Goal: Task Accomplishment & Management: Complete application form

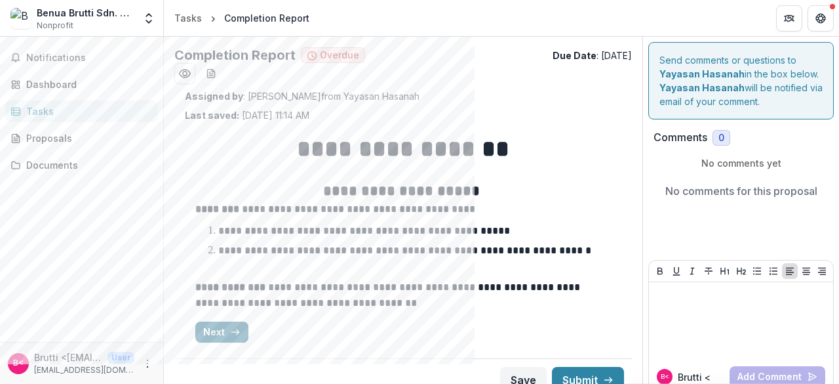
click at [231, 336] on icon "button" at bounding box center [235, 331] width 10 height 10
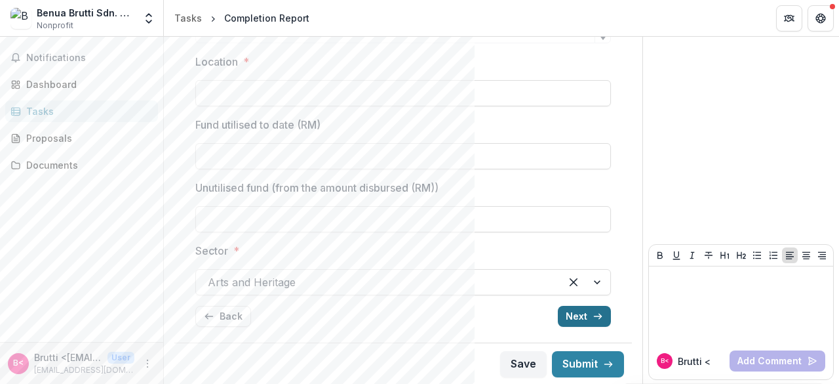
click at [585, 314] on button "Next" at bounding box center [584, 315] width 53 height 21
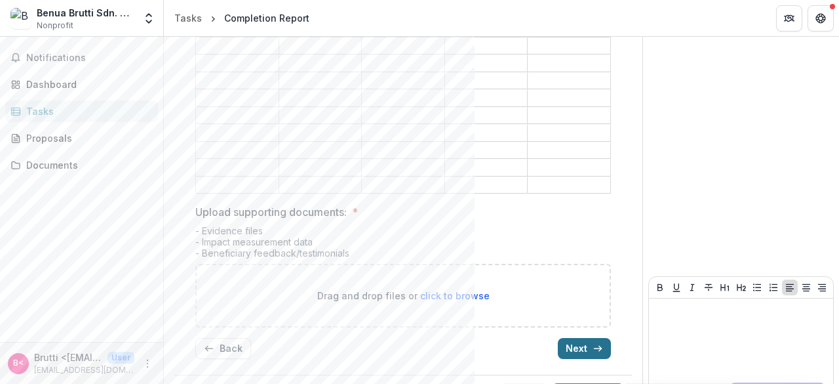
click at [571, 338] on button "Next" at bounding box center [584, 348] width 53 height 21
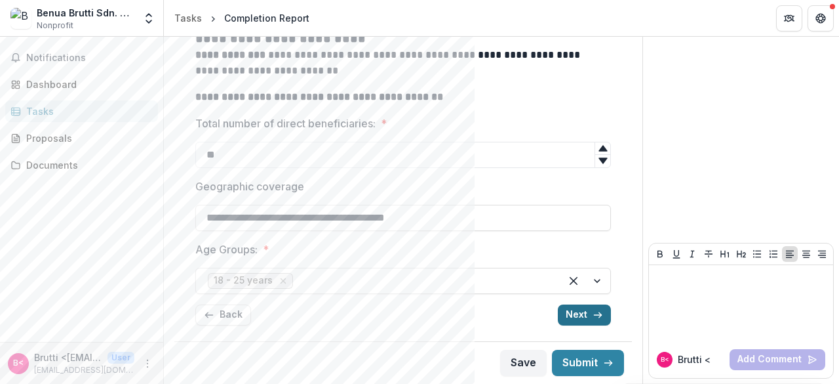
scroll to position [184, 0]
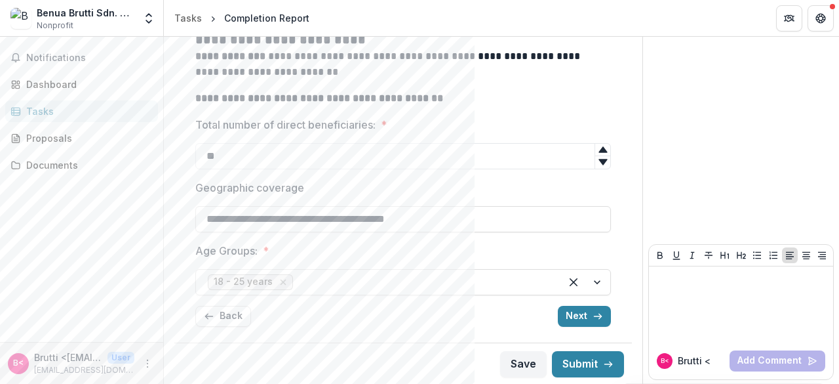
click at [572, 327] on div "**********" at bounding box center [403, 137] width 416 height 399
click at [570, 323] on button "Next" at bounding box center [584, 315] width 53 height 21
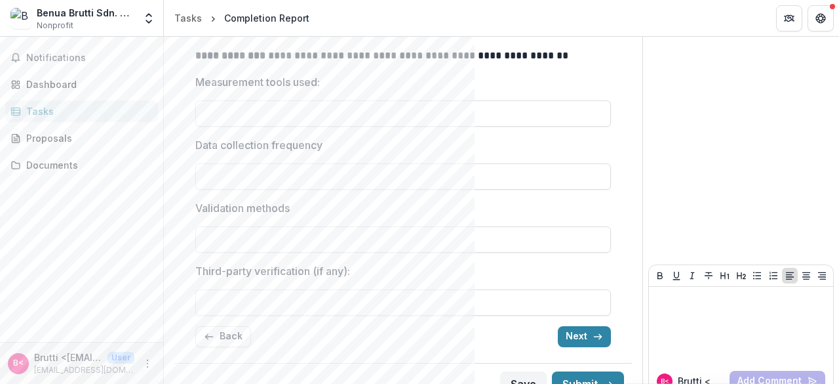
scroll to position [263, 0]
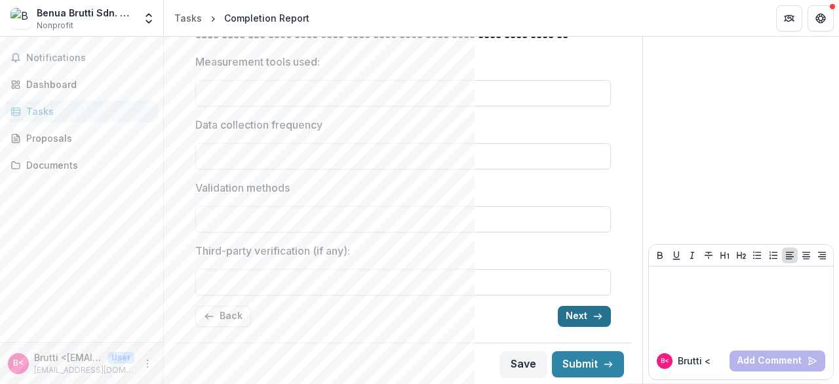
click at [578, 322] on button "Next" at bounding box center [584, 315] width 53 height 21
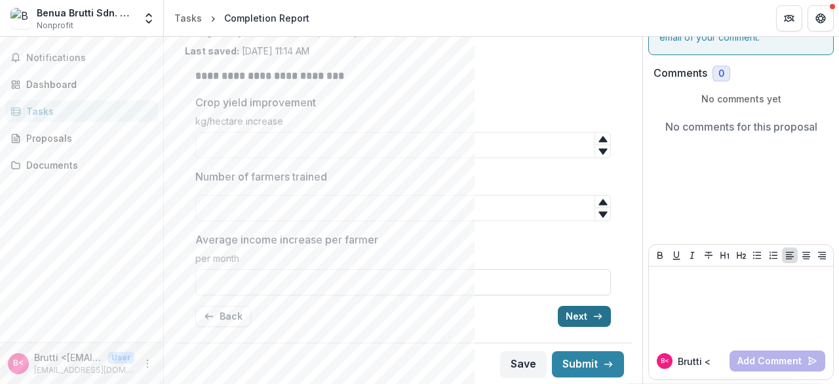
click at [576, 324] on button "Next" at bounding box center [584, 315] width 53 height 21
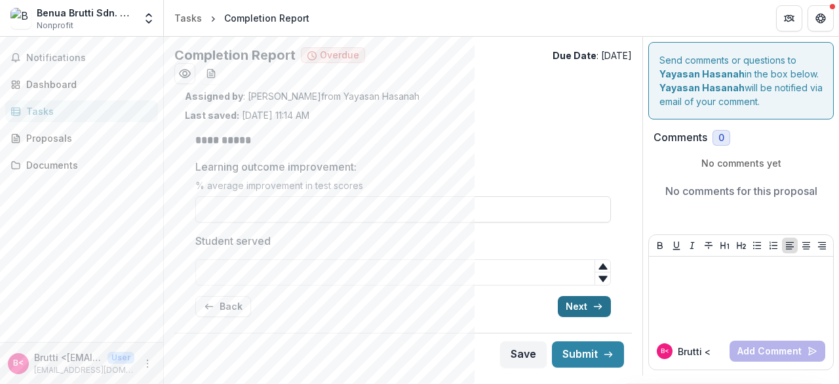
scroll to position [0, 0]
click at [576, 324] on div "**********" at bounding box center [403, 224] width 416 height 205
click at [574, 316] on div "**********" at bounding box center [403, 224] width 416 height 205
click at [574, 312] on button "Next" at bounding box center [584, 306] width 53 height 21
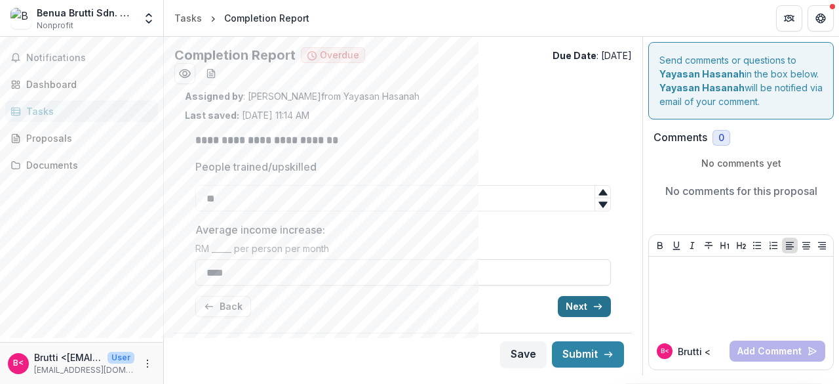
click at [574, 312] on button "Next" at bounding box center [584, 306] width 53 height 21
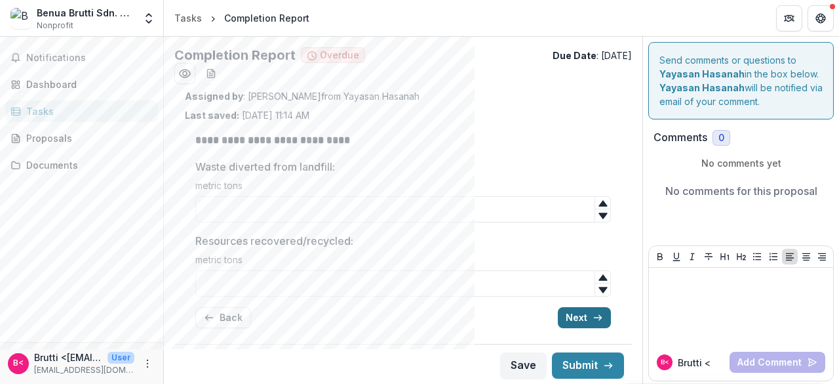
click at [574, 312] on button "Next" at bounding box center [584, 317] width 53 height 21
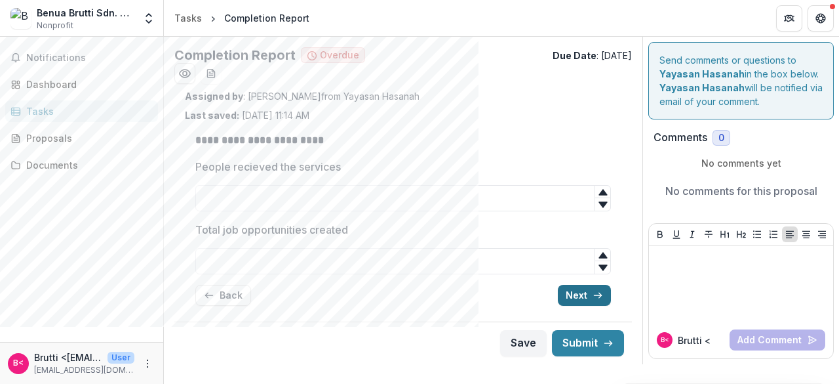
click at [576, 300] on button "Next" at bounding box center [584, 295] width 53 height 21
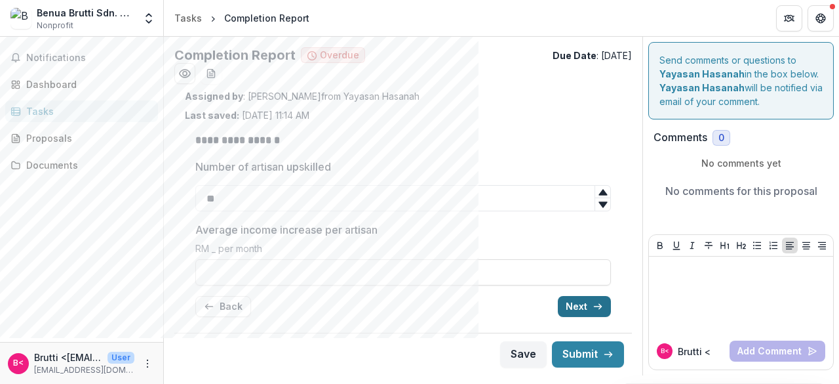
click at [576, 300] on button "Next" at bounding box center [584, 306] width 53 height 21
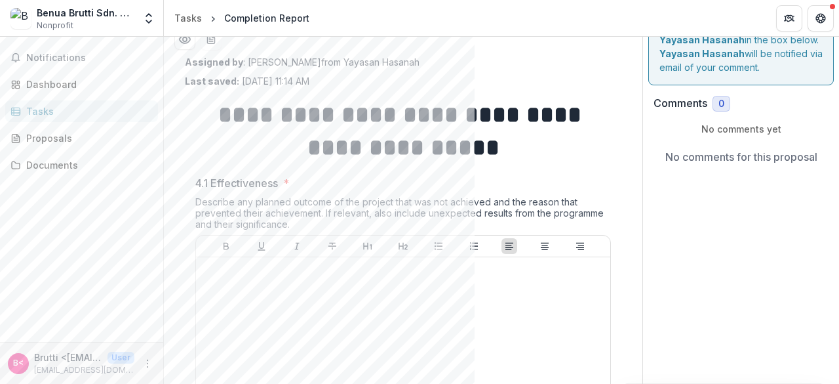
scroll to position [13, 0]
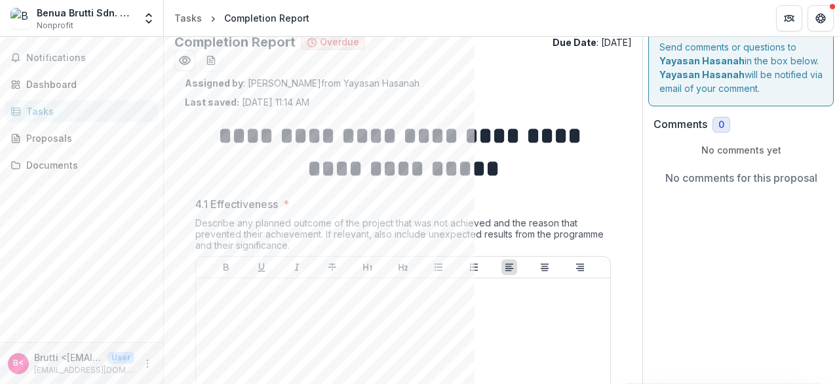
click at [422, 196] on span "4.1 Effectiveness *" at bounding box center [399, 204] width 408 height 16
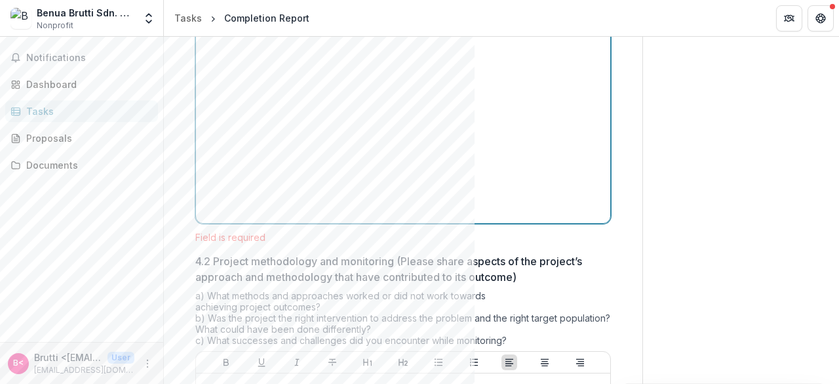
scroll to position [341, 0]
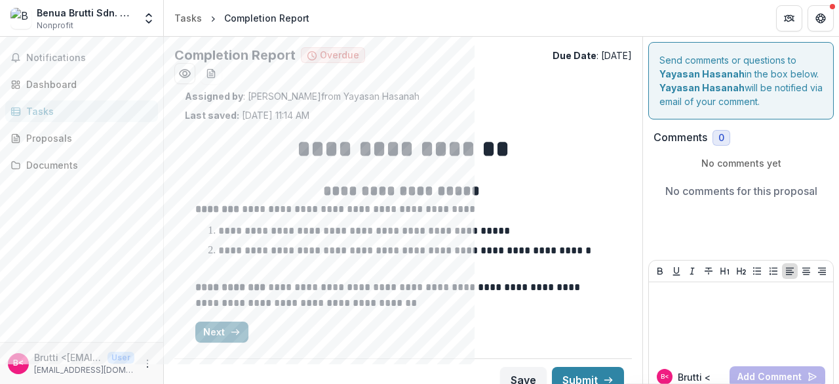
click at [211, 331] on button "Next" at bounding box center [221, 331] width 53 height 21
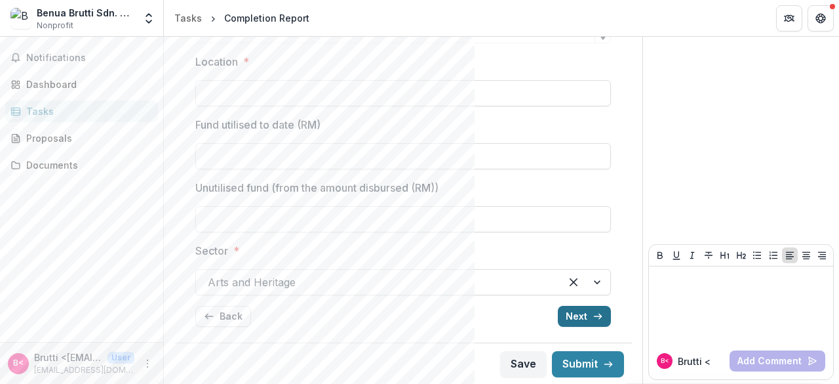
click at [583, 313] on button "Next" at bounding box center [584, 315] width 53 height 21
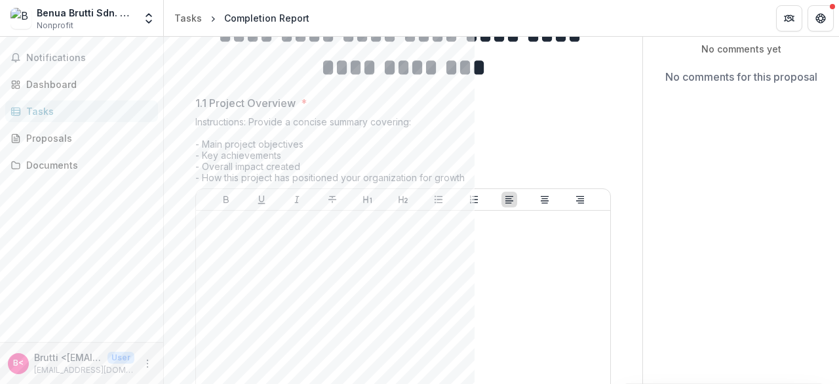
scroll to position [49, 0]
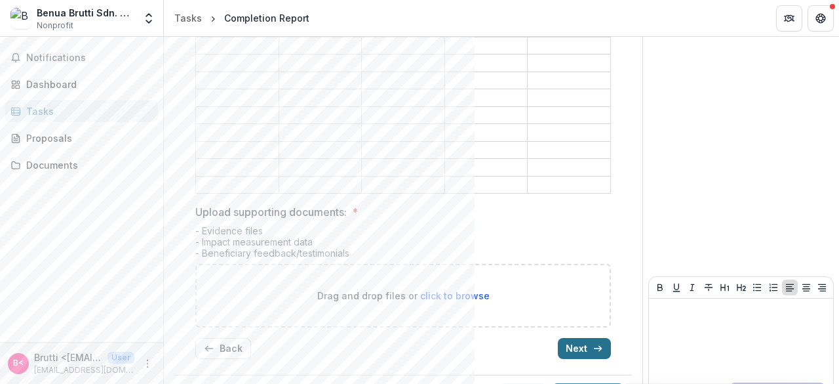
click at [583, 338] on button "Next" at bounding box center [584, 348] width 53 height 21
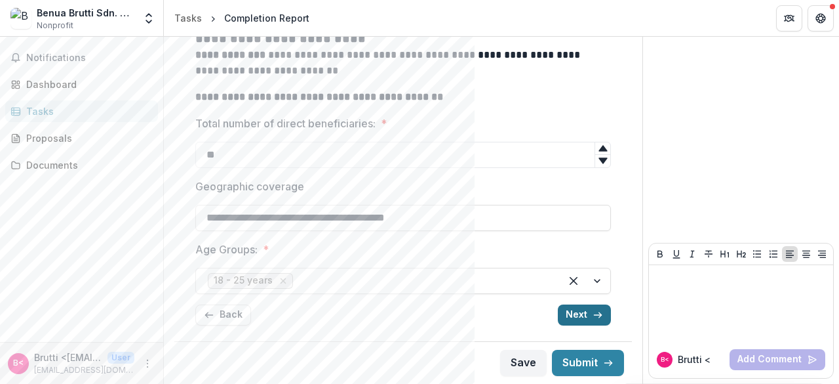
scroll to position [184, 0]
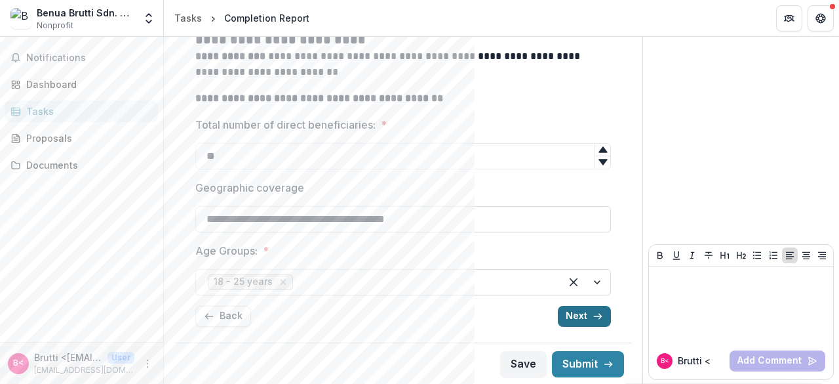
click at [583, 323] on button "Next" at bounding box center [584, 315] width 53 height 21
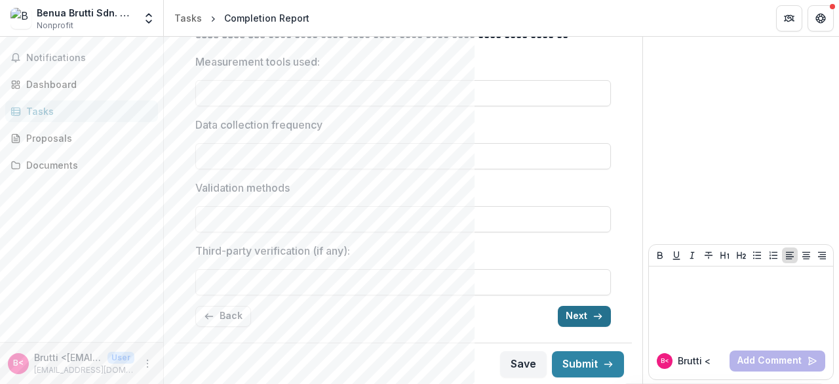
click at [583, 323] on button "Next" at bounding box center [584, 315] width 53 height 21
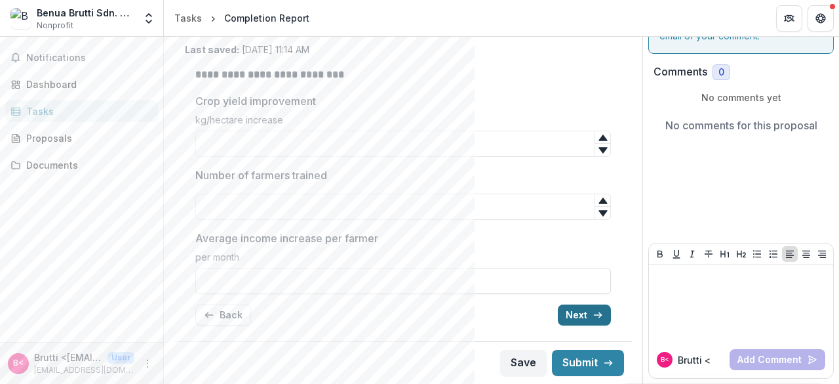
scroll to position [64, 0]
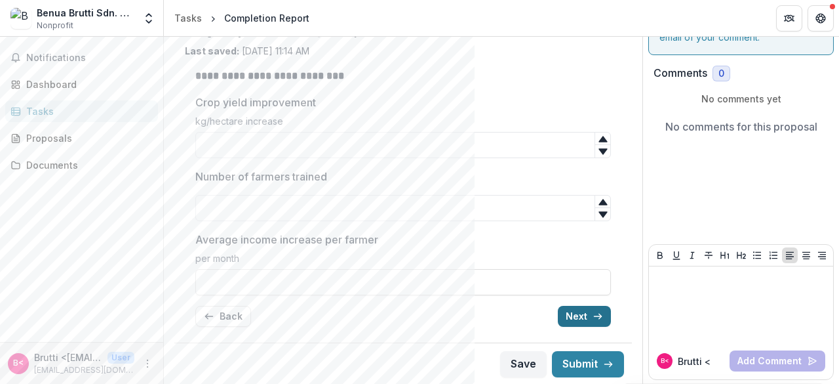
click at [583, 323] on button "Next" at bounding box center [584, 315] width 53 height 21
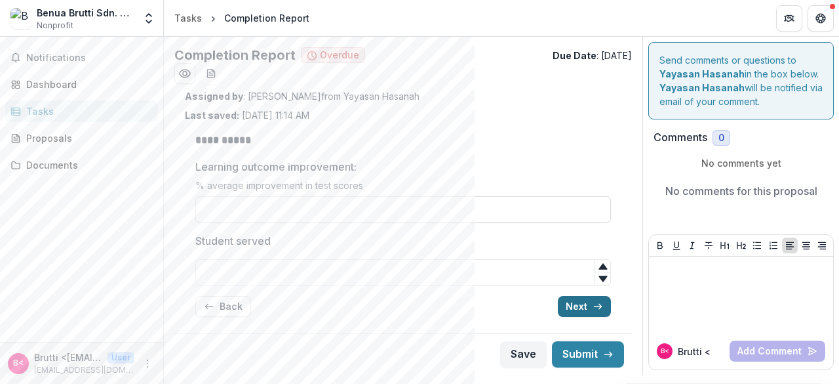
scroll to position [0, 0]
click at [583, 323] on div "**********" at bounding box center [403, 224] width 416 height 205
click at [583, 310] on button "Next" at bounding box center [584, 306] width 53 height 21
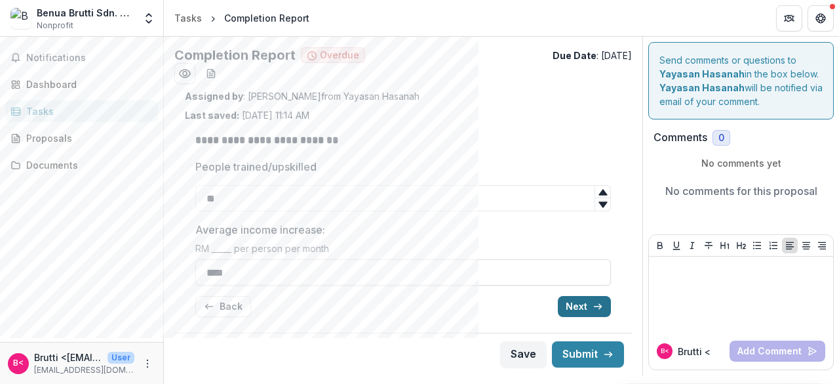
click at [583, 310] on button "Next" at bounding box center [584, 306] width 53 height 21
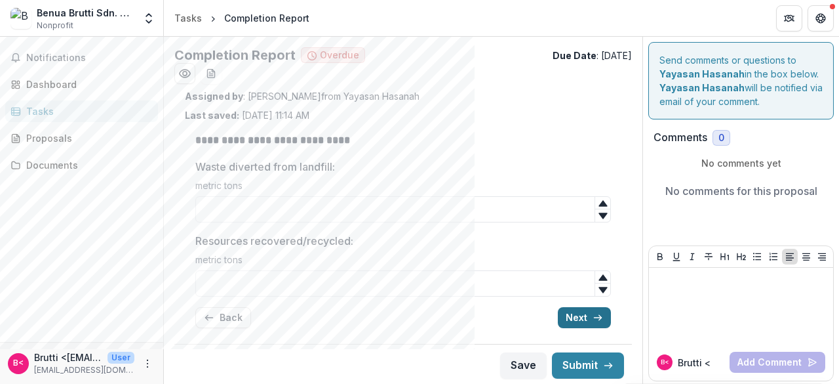
click at [583, 310] on button "Next" at bounding box center [584, 317] width 53 height 21
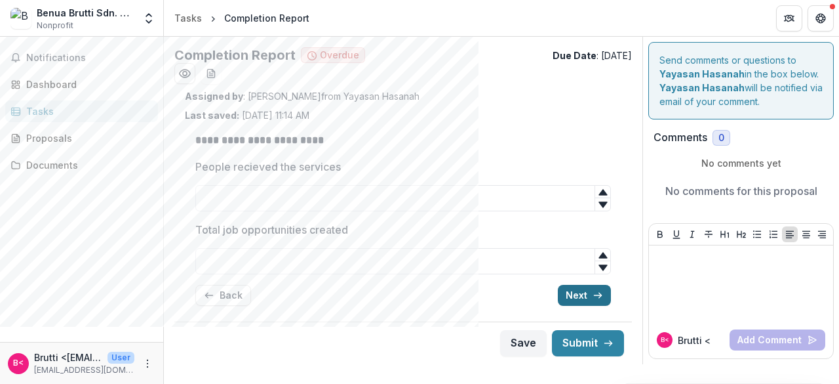
click at [583, 310] on div "**********" at bounding box center [403, 219] width 416 height 194
click at [583, 300] on button "Next" at bounding box center [584, 295] width 53 height 21
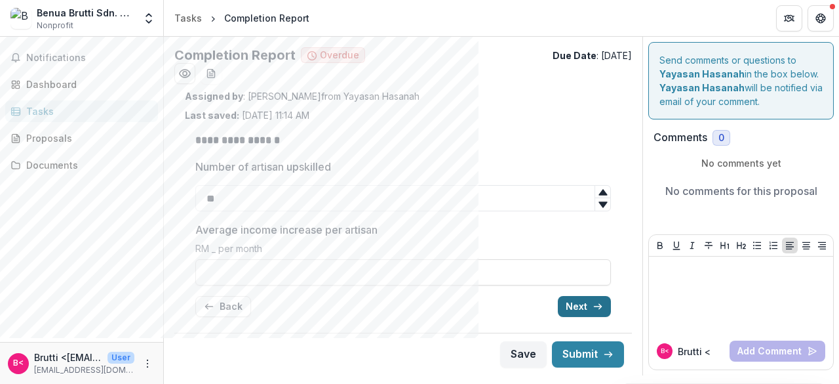
click at [583, 300] on button "Next" at bounding box center [584, 306] width 53 height 21
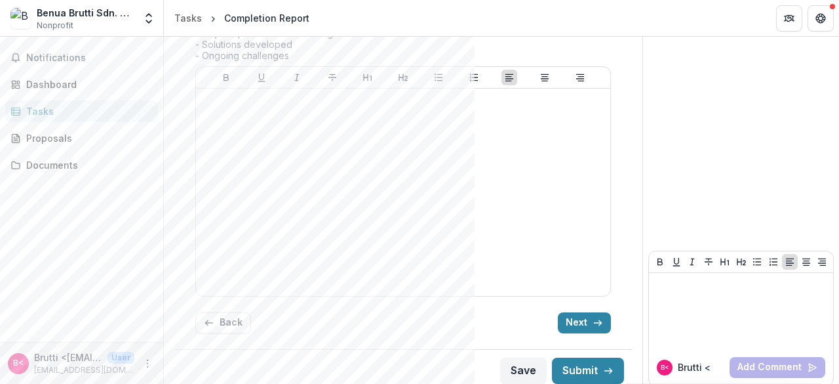
scroll to position [865, 0]
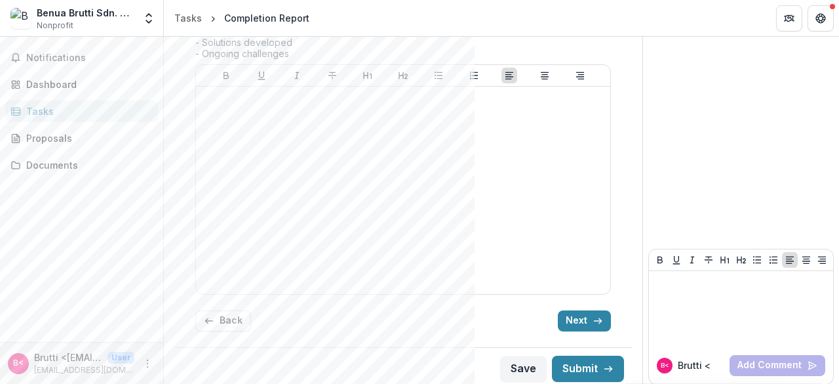
click at [563, 310] on button "Next" at bounding box center [584, 320] width 53 height 21
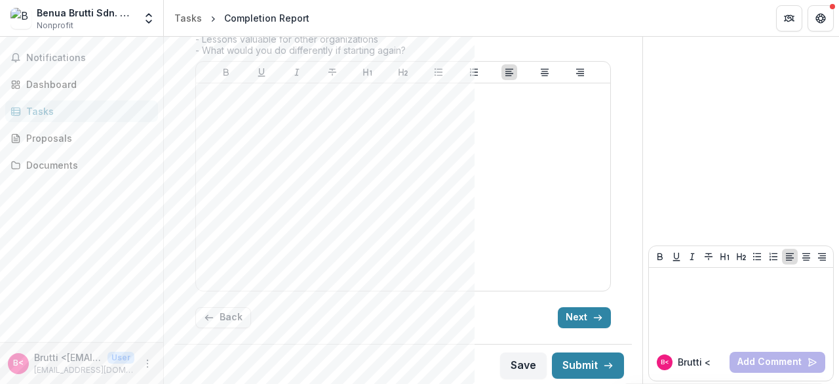
scroll to position [0, 0]
click at [559, 309] on button "Next" at bounding box center [584, 317] width 53 height 21
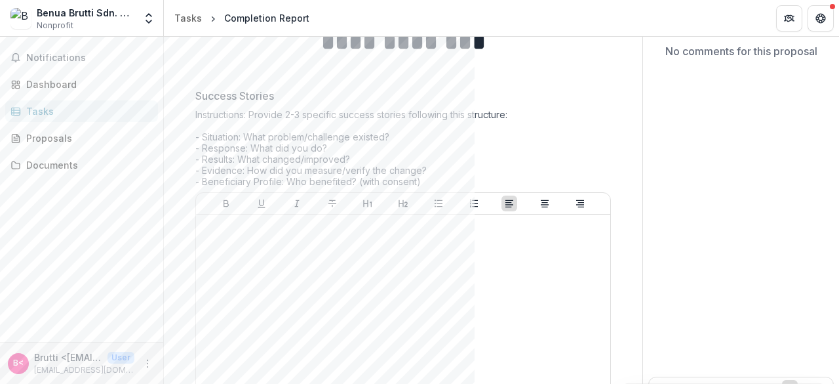
scroll to position [139, 0]
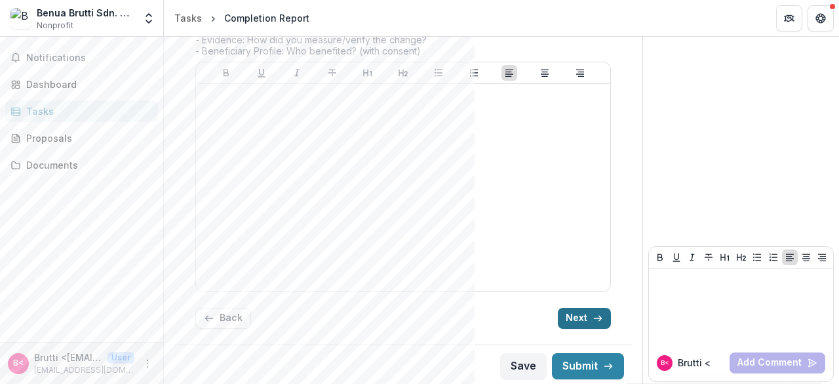
click at [570, 307] on button "Next" at bounding box center [584, 317] width 53 height 21
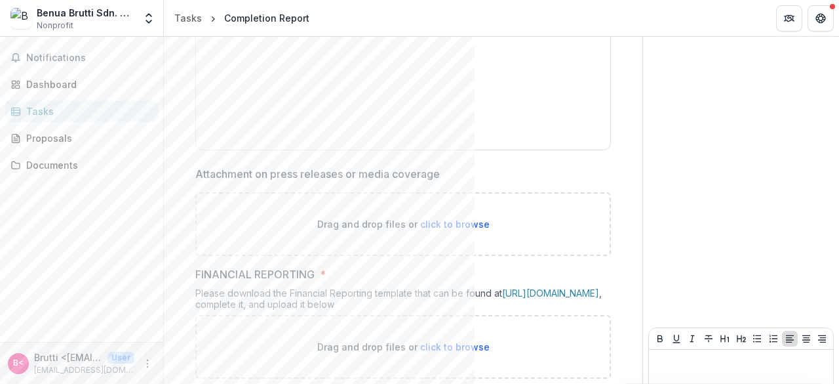
scroll to position [420, 0]
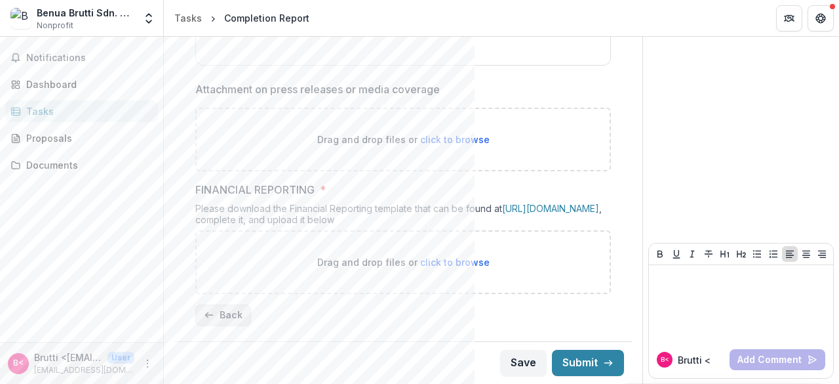
click at [231, 310] on button "Back" at bounding box center [223, 314] width 56 height 21
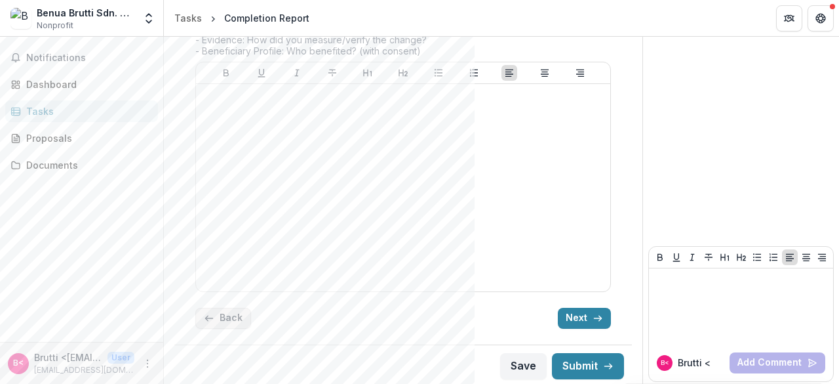
click at [231, 310] on button "Back" at bounding box center [223, 317] width 56 height 21
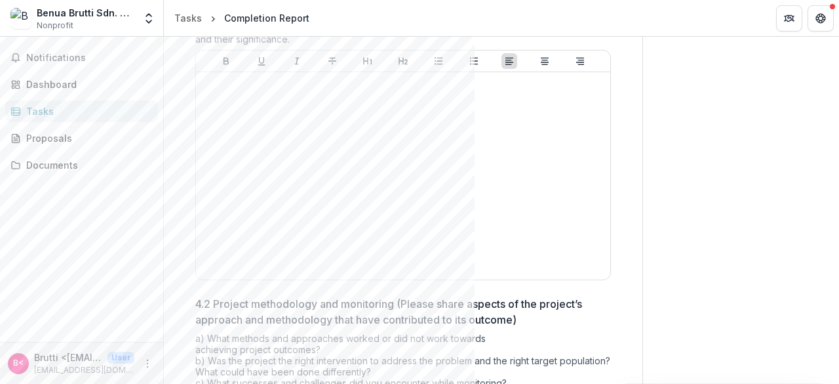
scroll to position [865, 0]
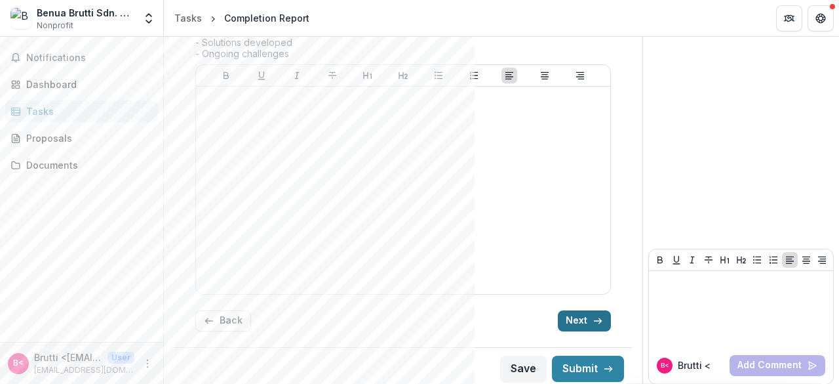
click at [598, 315] on icon "button" at bounding box center [598, 320] width 10 height 10
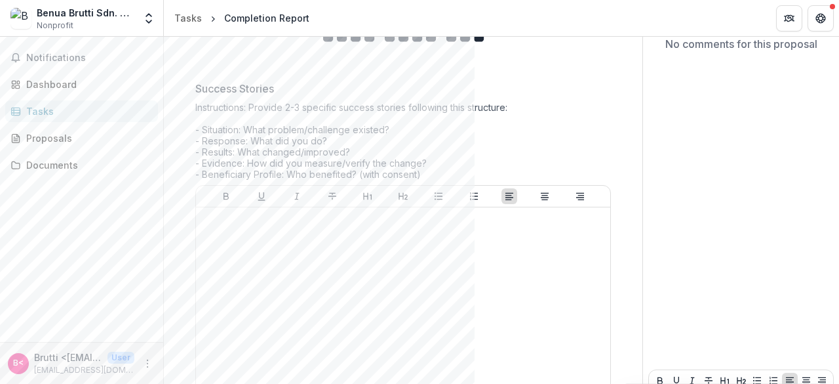
scroll to position [8, 0]
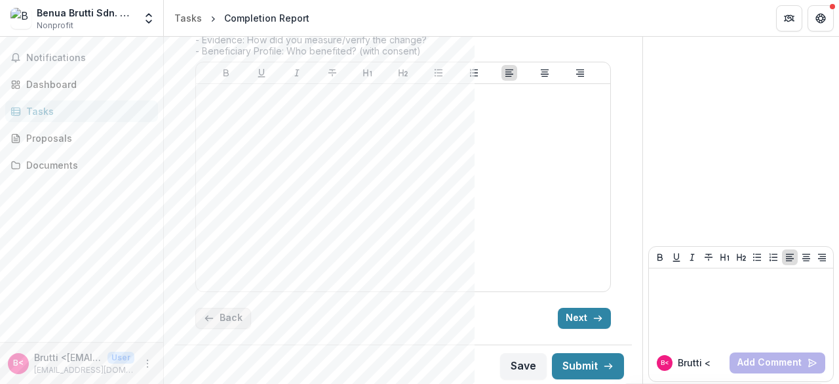
click at [222, 309] on button "Back" at bounding box center [223, 317] width 56 height 21
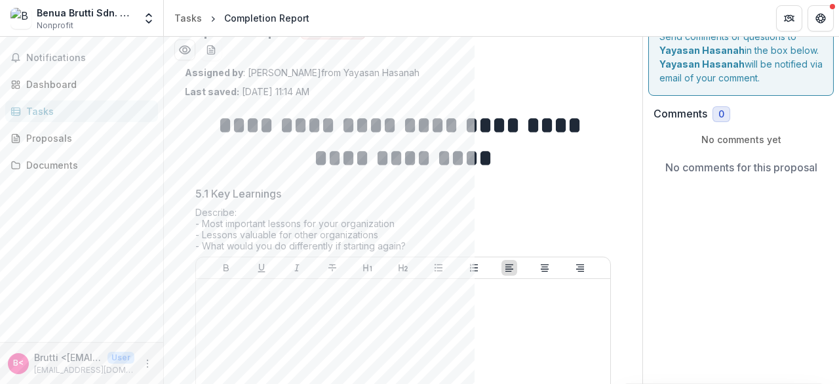
scroll to position [22, 0]
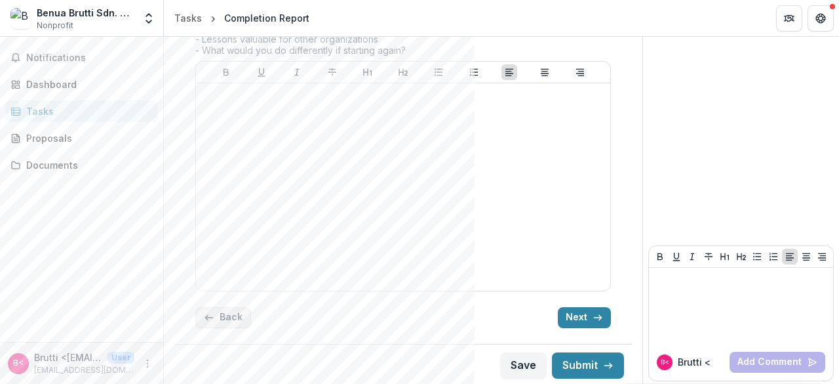
click at [240, 315] on button "Back" at bounding box center [223, 317] width 56 height 21
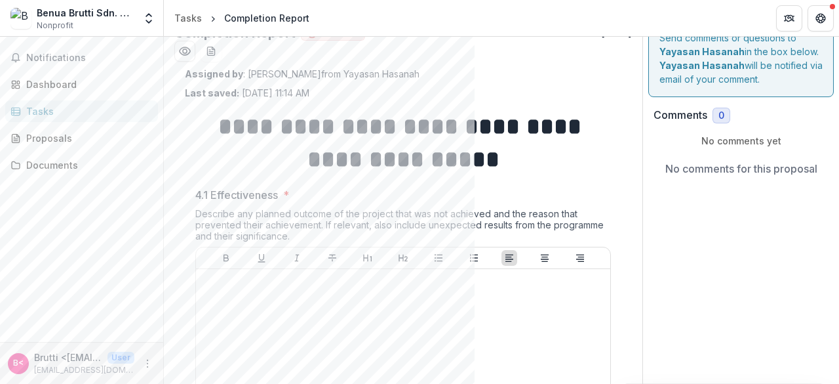
scroll to position [12, 0]
